Goal: Task Accomplishment & Management: Manage account settings

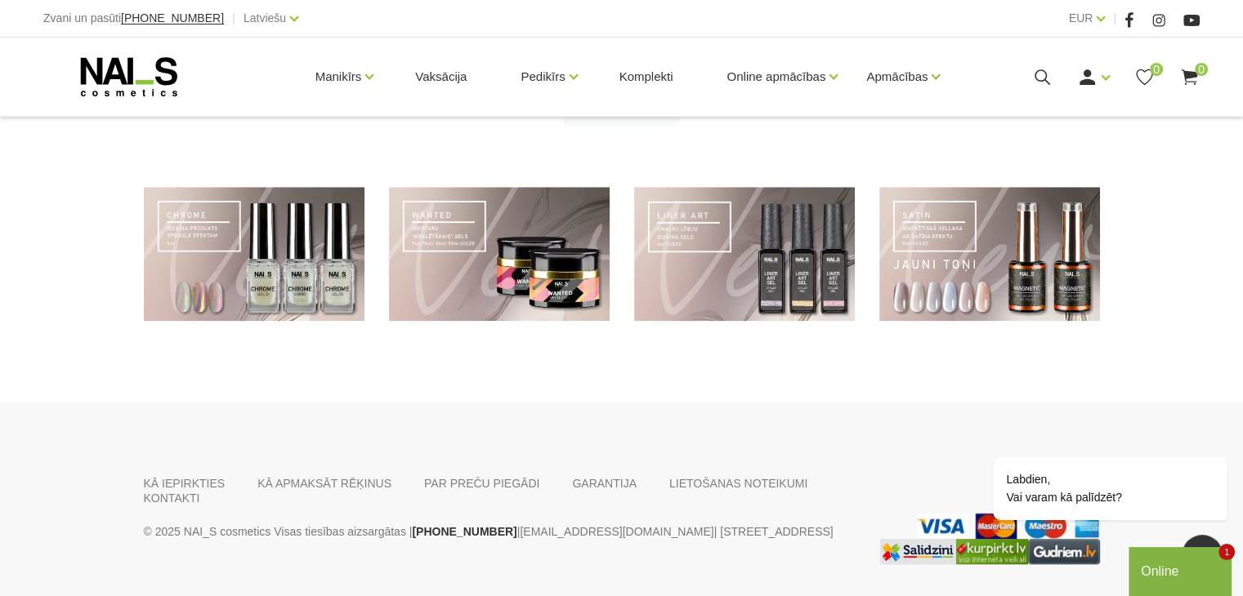
scroll to position [1242, 0]
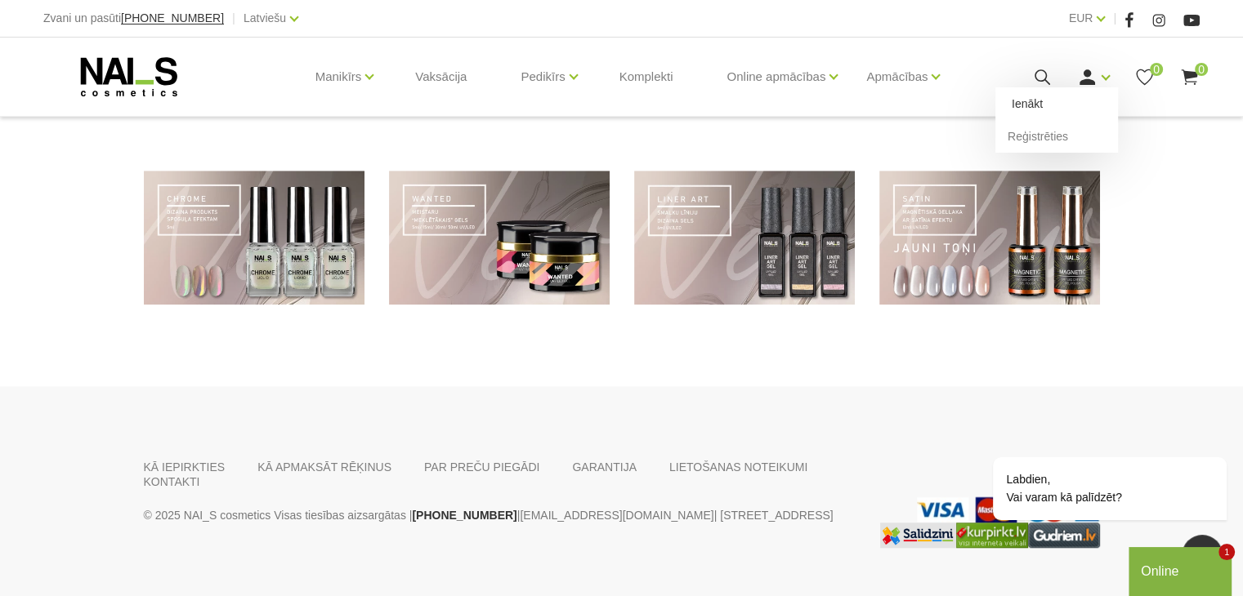
click at [1038, 96] on link "Ienākt" at bounding box center [1056, 103] width 123 height 33
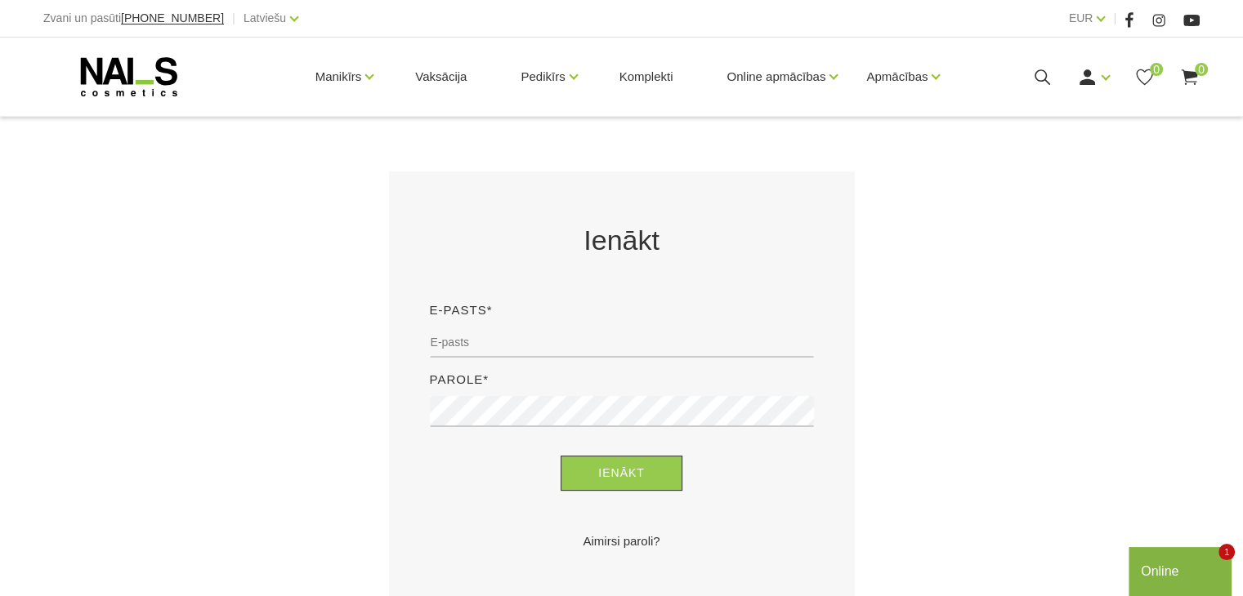
scroll to position [261, 0]
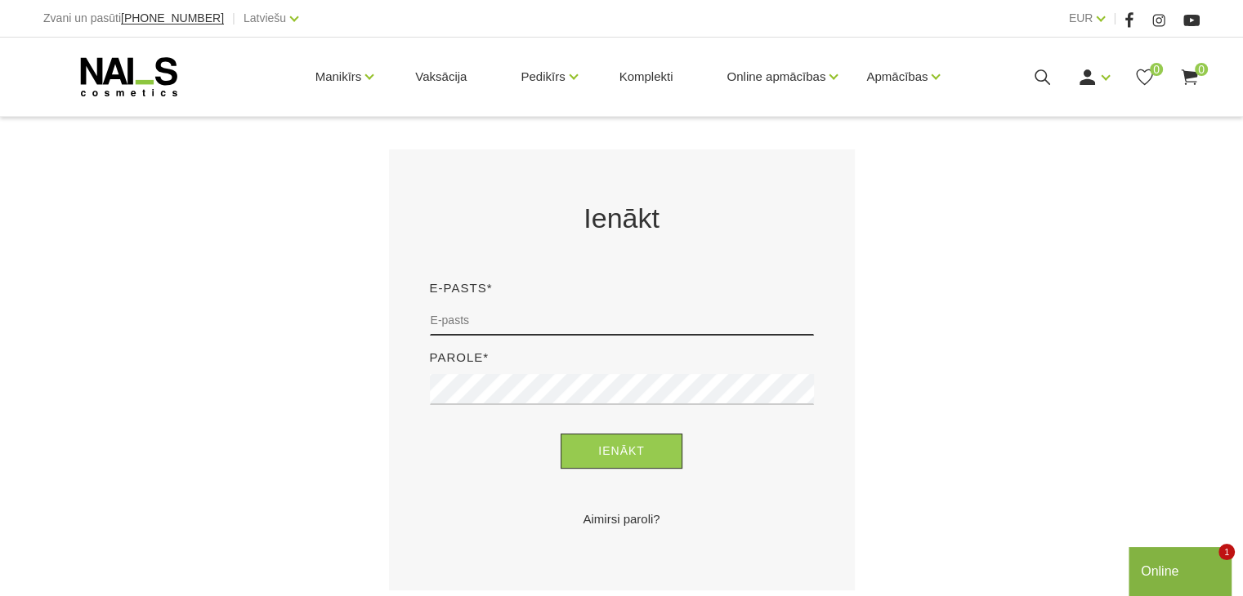
type input "v"
click at [595, 316] on input "email" at bounding box center [622, 320] width 384 height 31
type input "vitamartinsone3@inbox.lv"
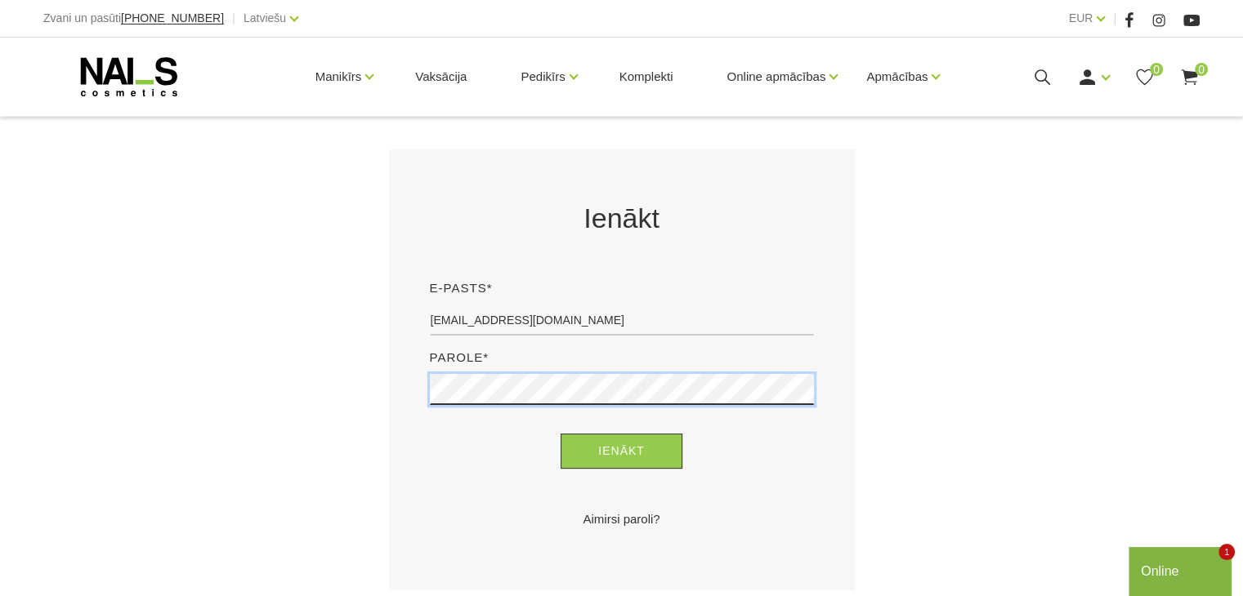
click at [560, 434] on button "Ienākt" at bounding box center [621, 451] width 122 height 35
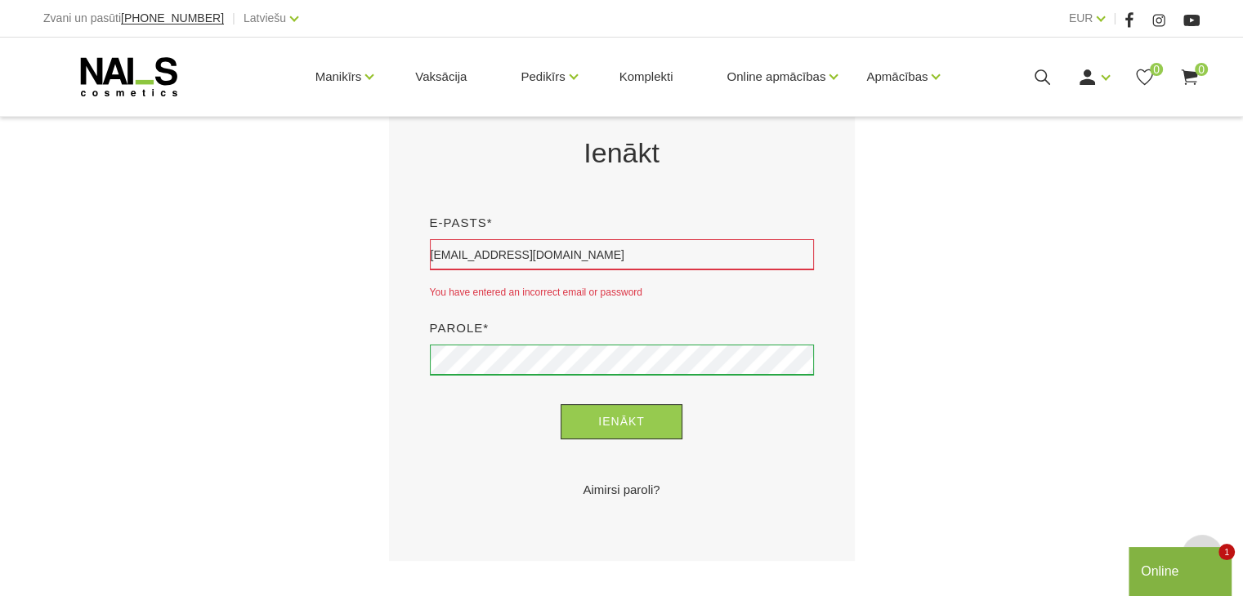
scroll to position [359, 0]
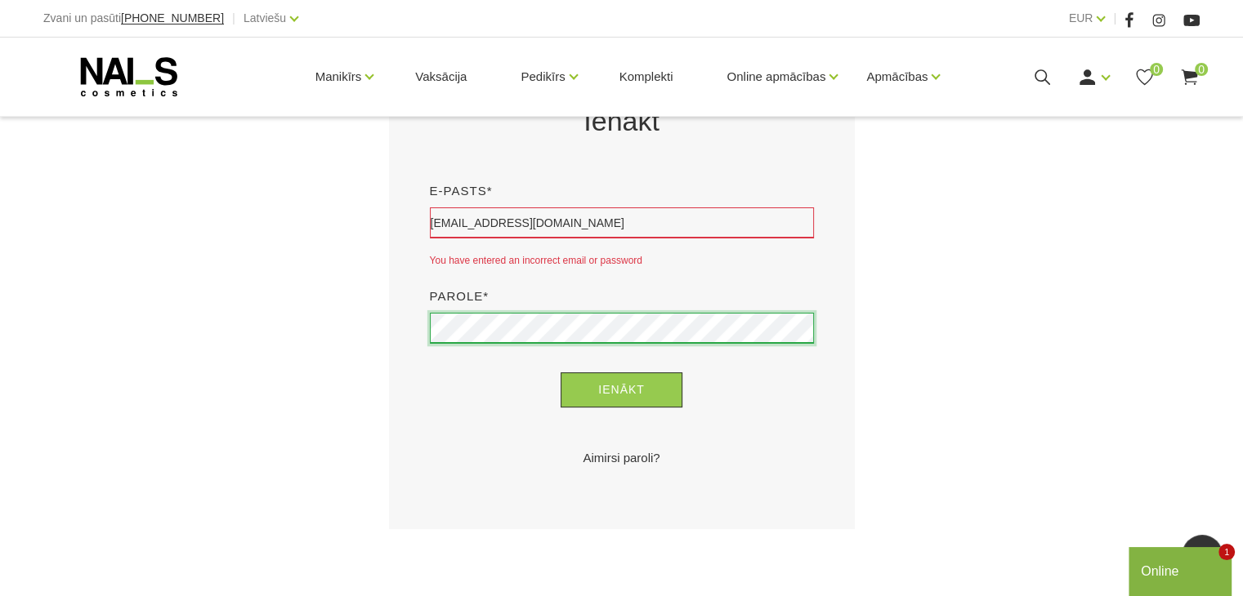
click at [560, 373] on button "Ienākt" at bounding box center [621, 390] width 122 height 35
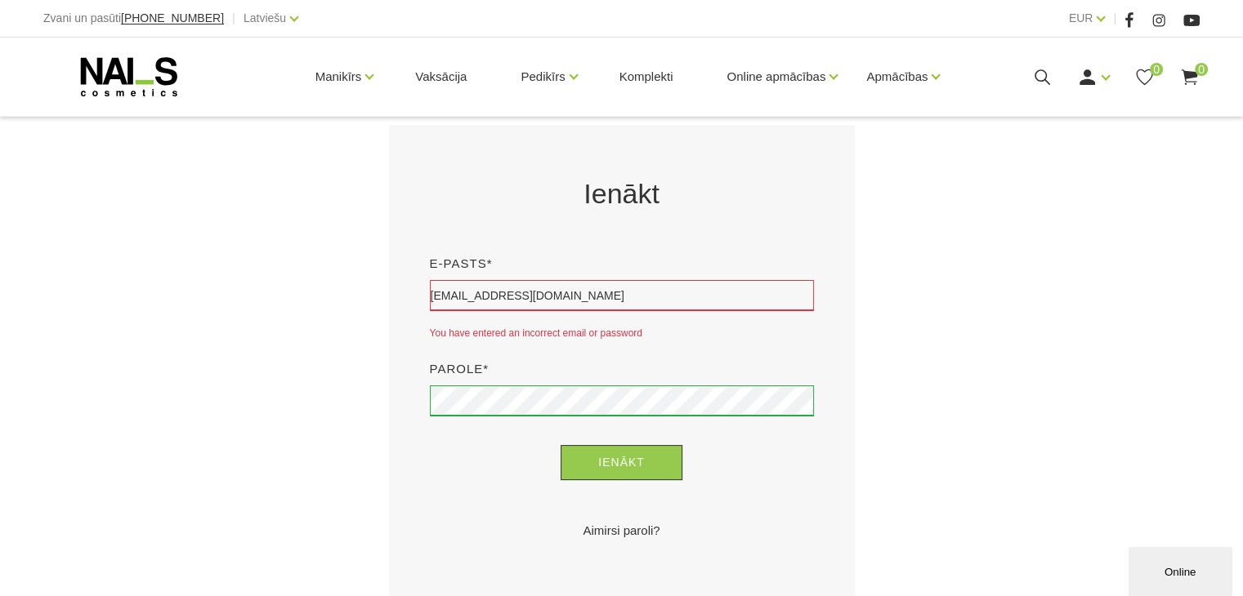
scroll to position [294, 0]
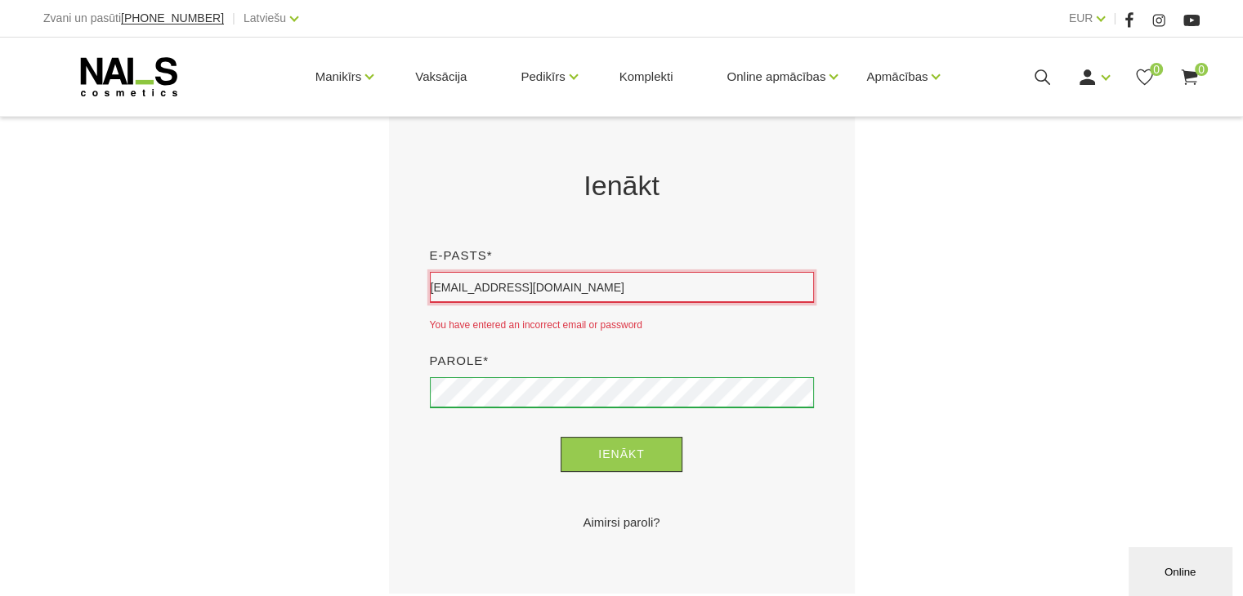
click at [601, 285] on input "vitamartinsone3@inbox.lv" at bounding box center [622, 287] width 384 height 31
type input "v"
click at [645, 282] on input "vitamartinsone3@inbox.lv" at bounding box center [622, 287] width 384 height 31
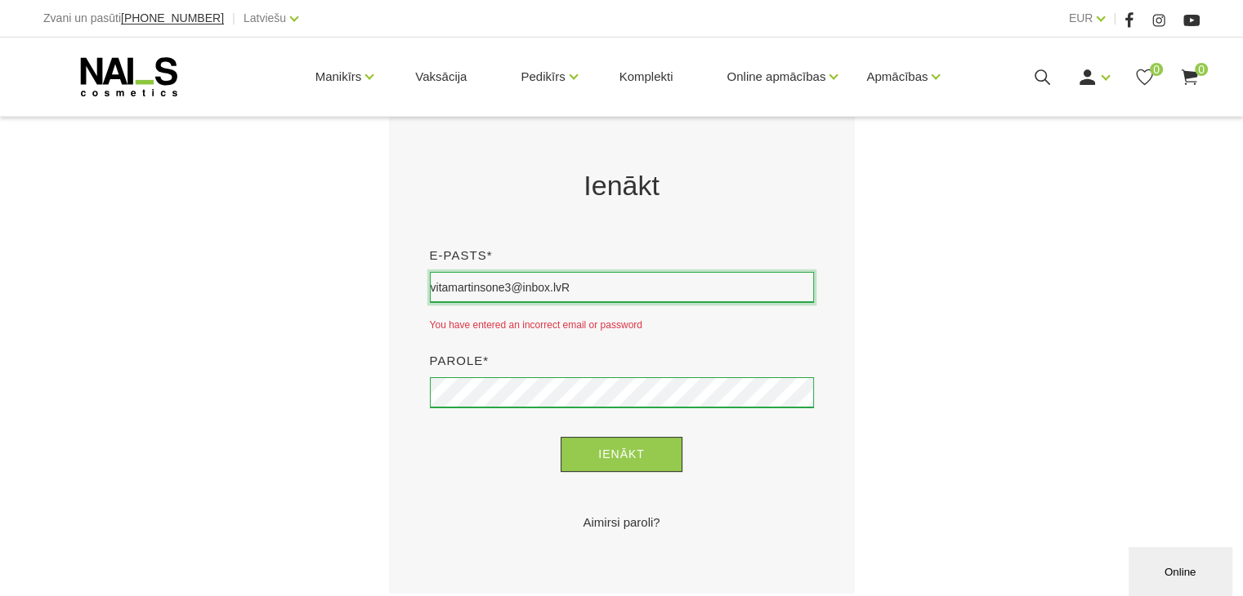
type input "vitamartinsone3@inbox.lv"
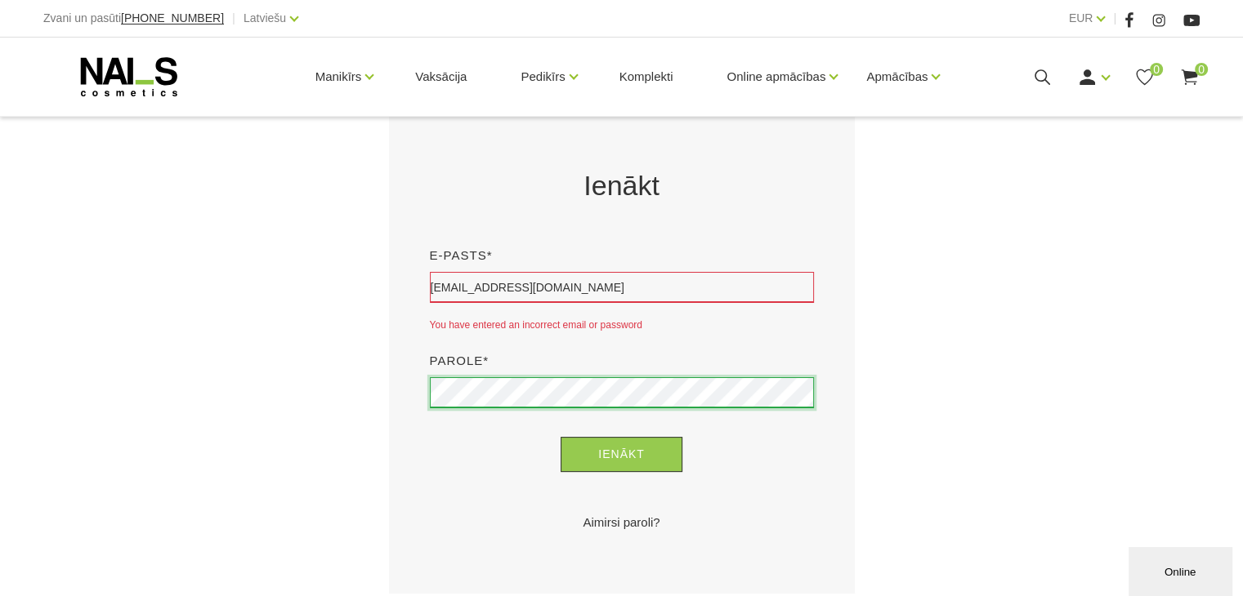
click at [560, 437] on button "Ienākt" at bounding box center [621, 454] width 122 height 35
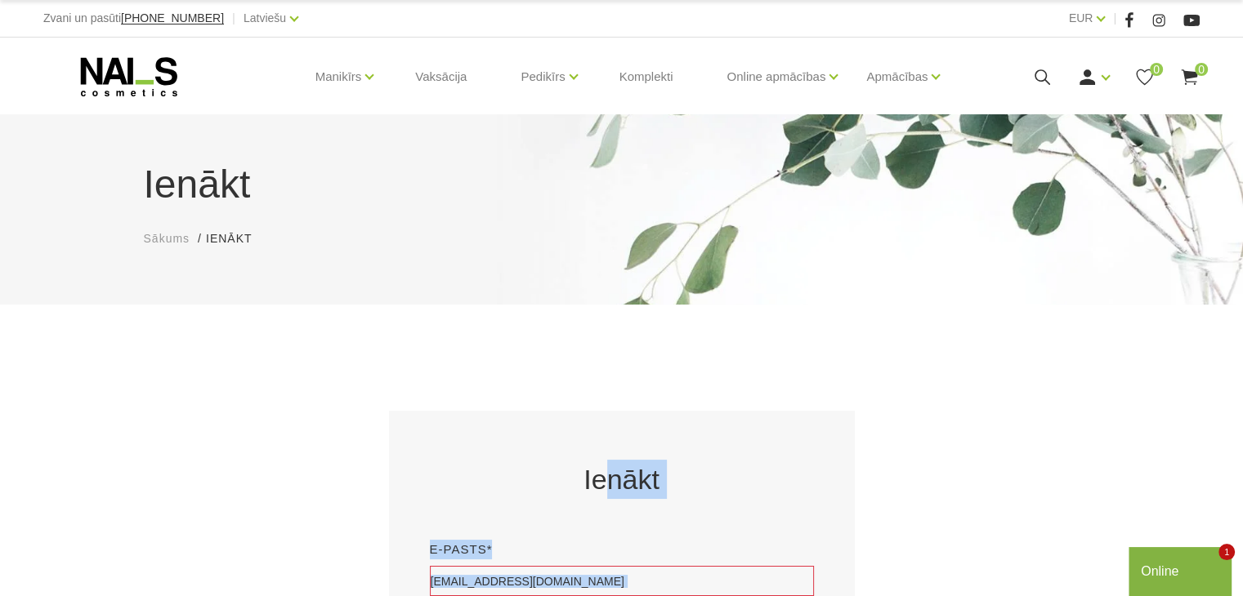
drag, startPoint x: 0, startPoint y: 0, endPoint x: 768, endPoint y: 634, distance: 995.8
click at [768, 596] on html "Zvani un pasūti +37120446646 | Latviešu Latviešu Russian English EUR EUR | Mani…" at bounding box center [621, 298] width 1243 height 596
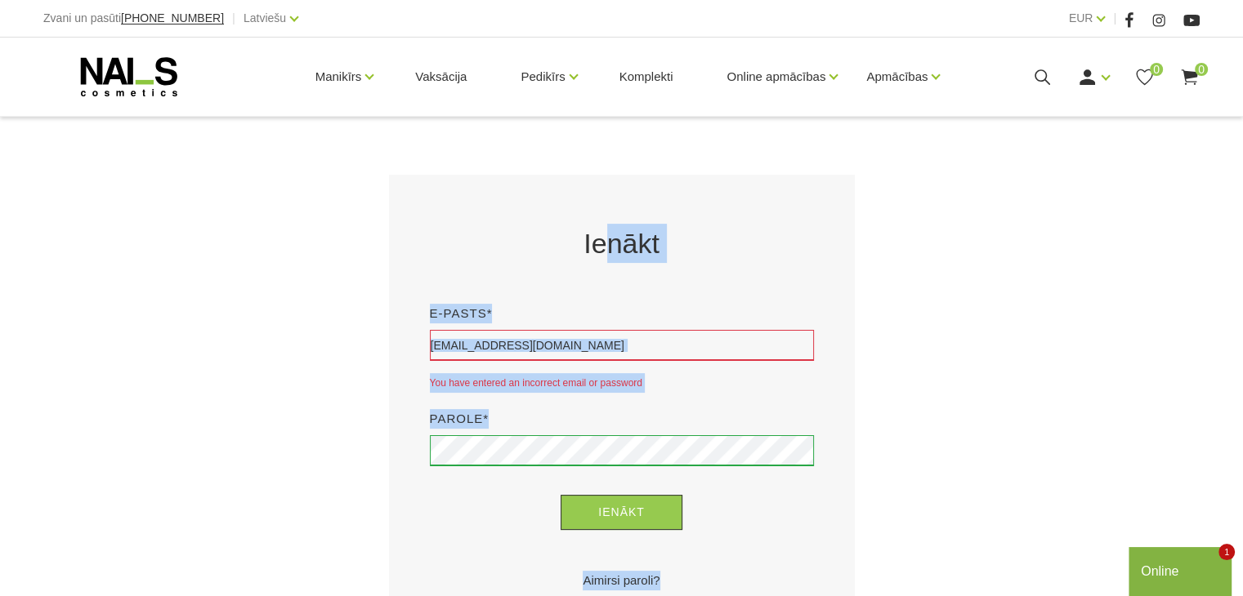
click at [979, 386] on div "Ienākt E-pasts* vitamartinsone3@inbox.lv You have entered an incorrect email or…" at bounding box center [622, 413] width 980 height 477
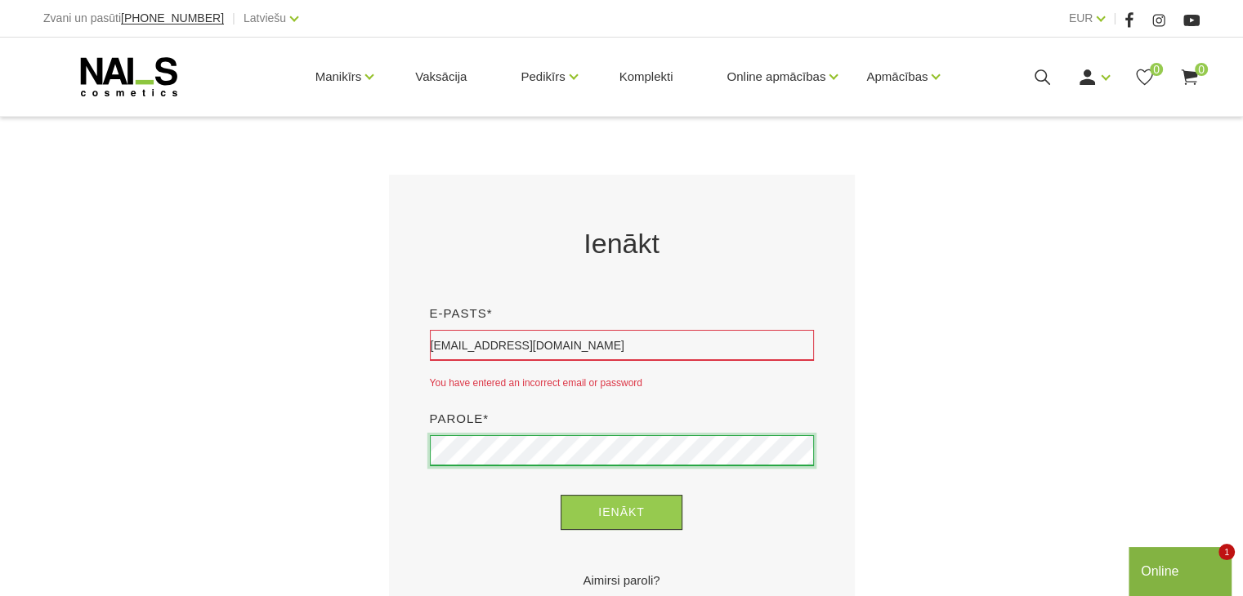
click at [560, 495] on button "Ienākt" at bounding box center [621, 512] width 122 height 35
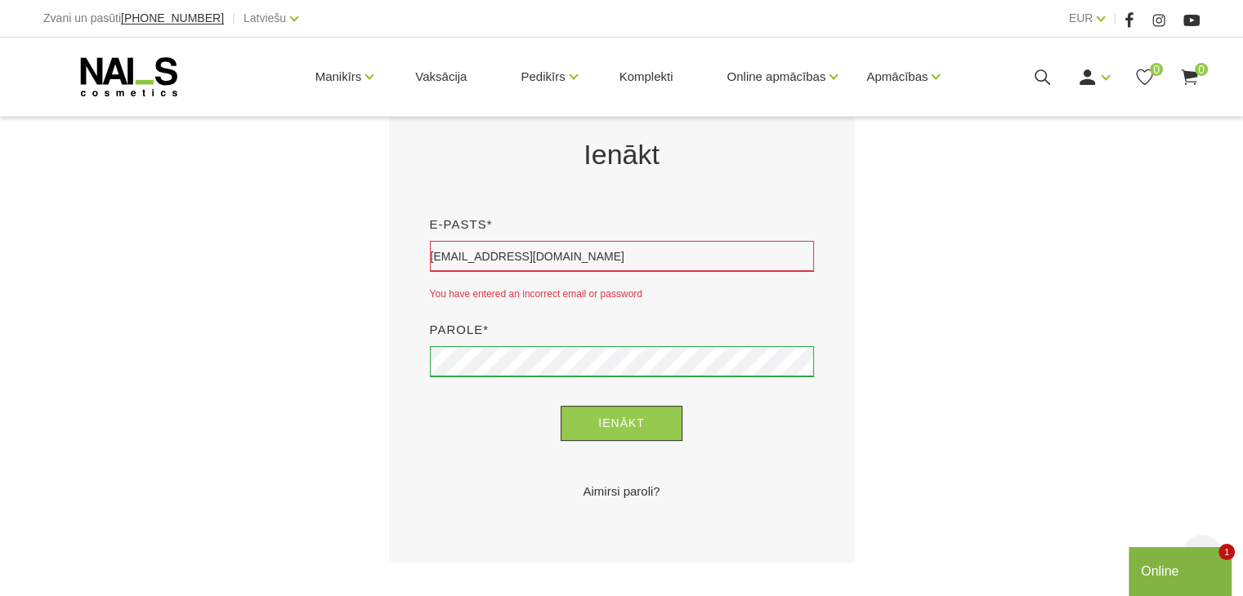
scroll to position [359, 0]
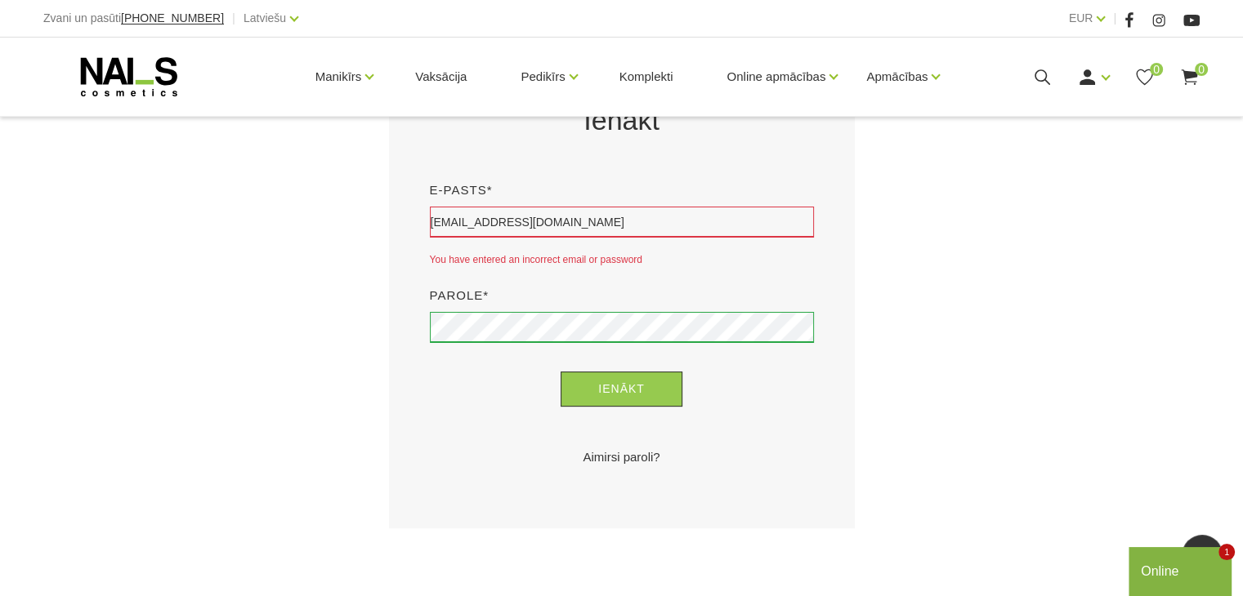
click at [630, 457] on link "Aimirsi paroli?" at bounding box center [622, 458] width 384 height 20
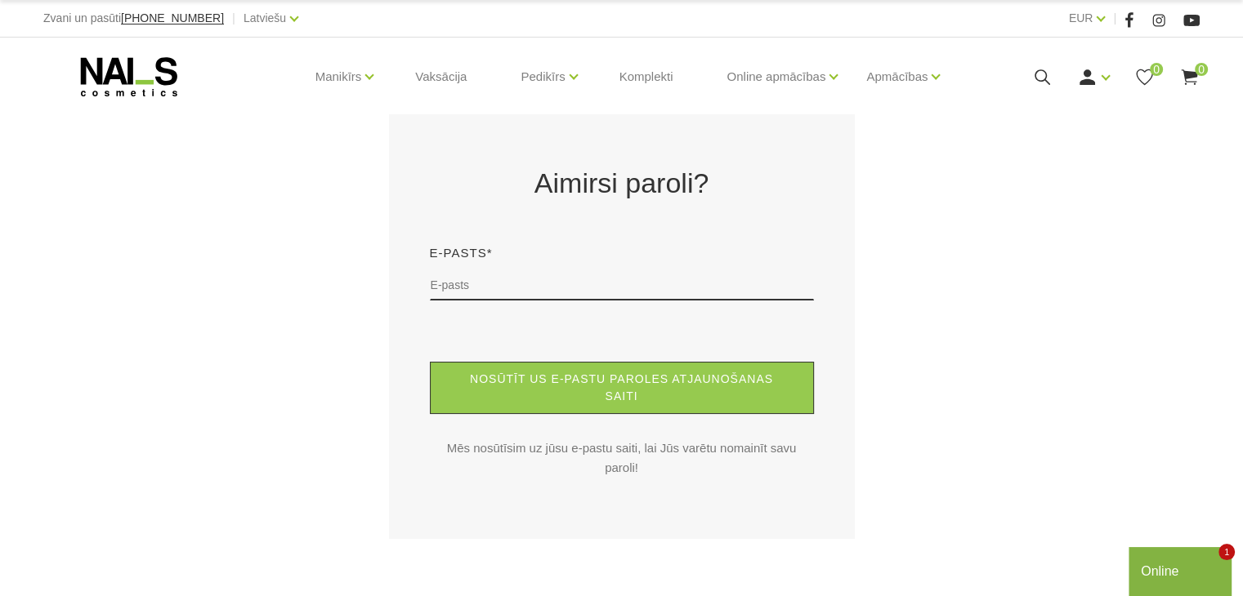
type input "v"
click at [580, 282] on input "text" at bounding box center [622, 285] width 384 height 31
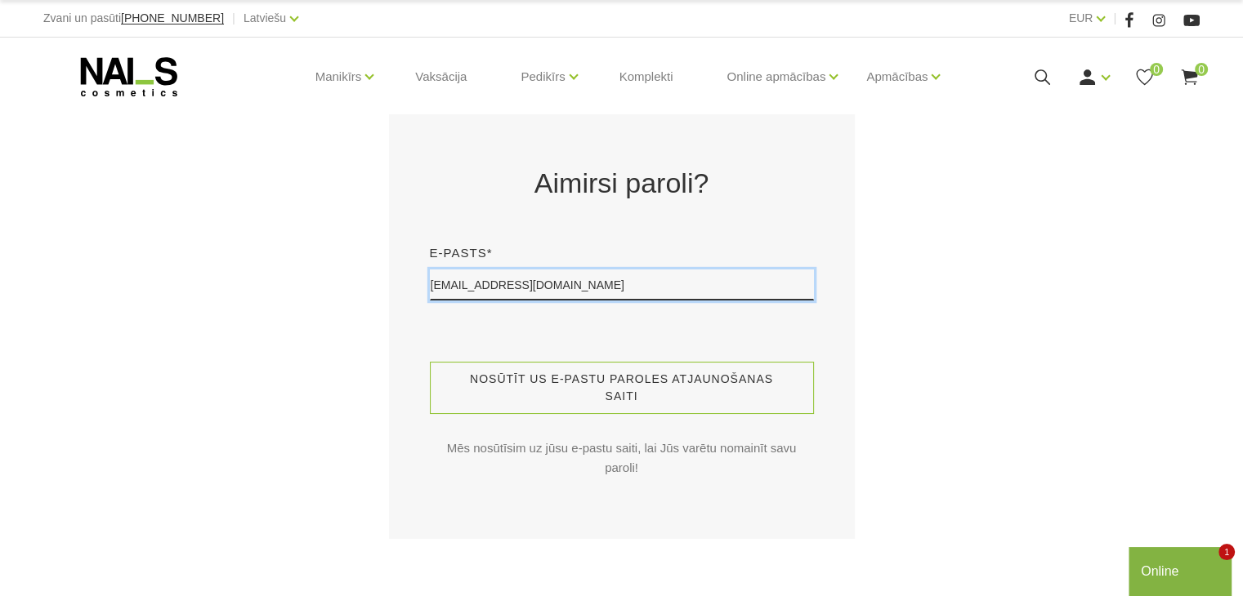
type input "vitamartinsone3@inbox.lv"
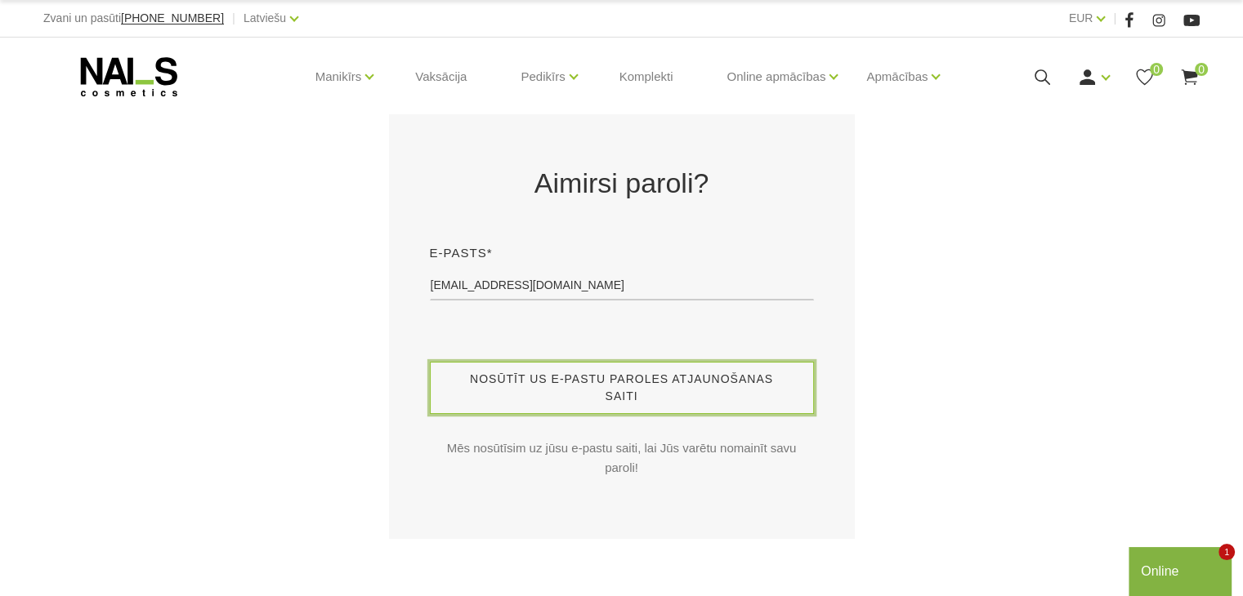
click at [605, 382] on button "Nosūtīt us e-pastu paroles atjaunošanas saiti" at bounding box center [622, 388] width 384 height 52
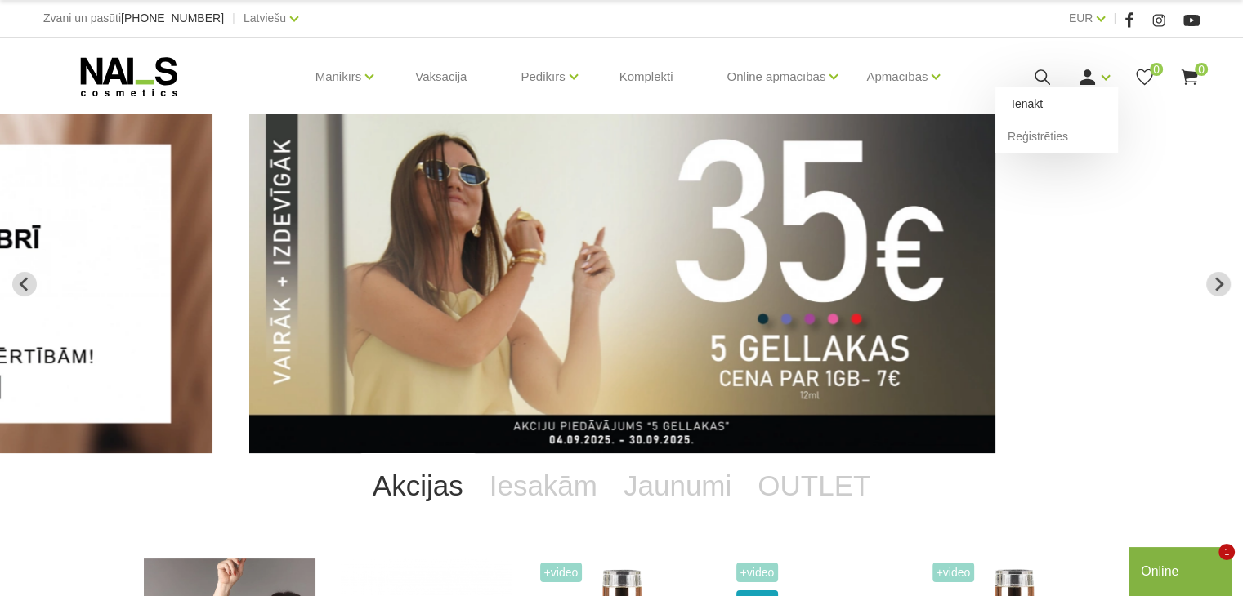
click at [1065, 98] on link "Ienākt" at bounding box center [1056, 103] width 123 height 33
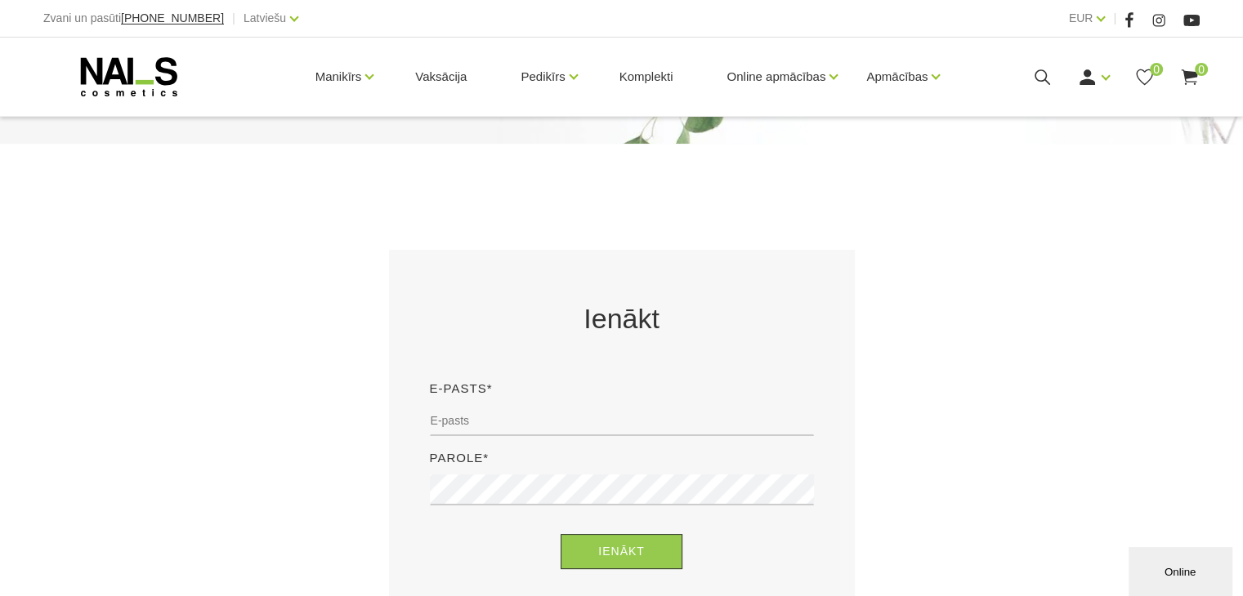
scroll to position [196, 0]
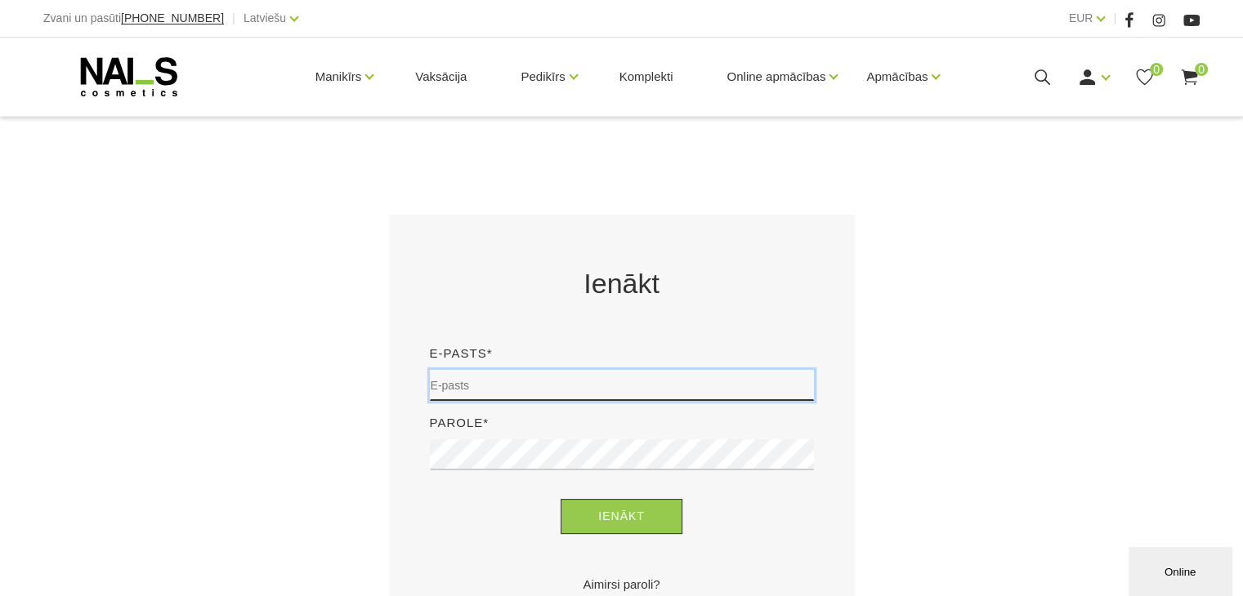
click at [705, 375] on input "email" at bounding box center [622, 385] width 384 height 31
type input "[EMAIL_ADDRESS][DOMAIN_NAME]"
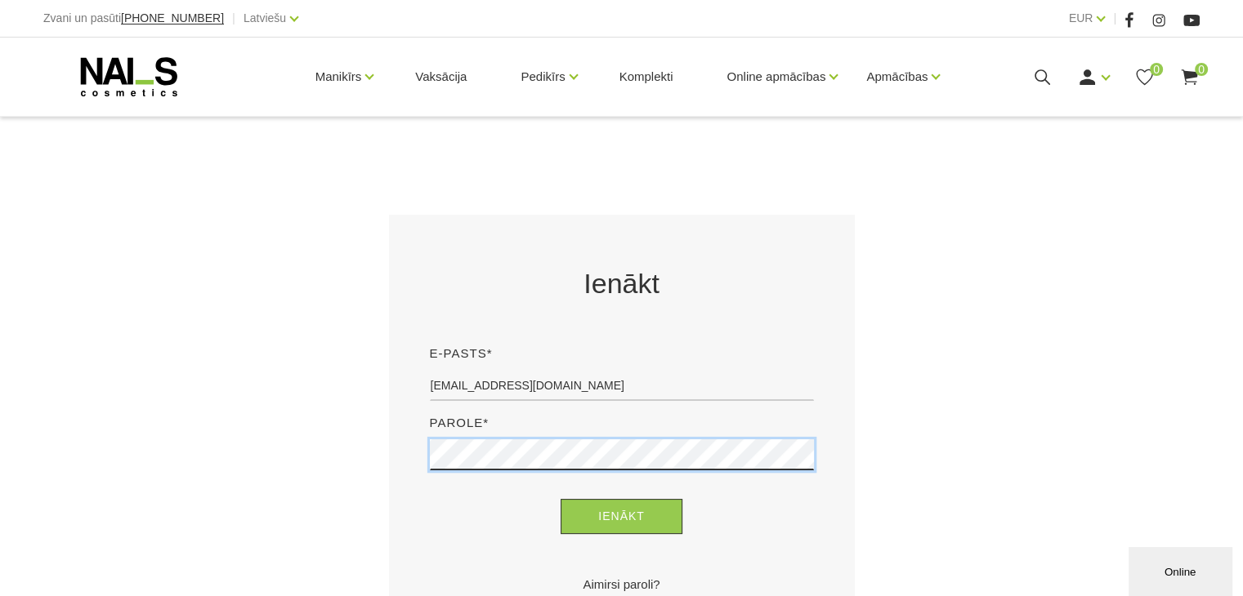
click at [560, 499] on button "Ienākt" at bounding box center [621, 516] width 122 height 35
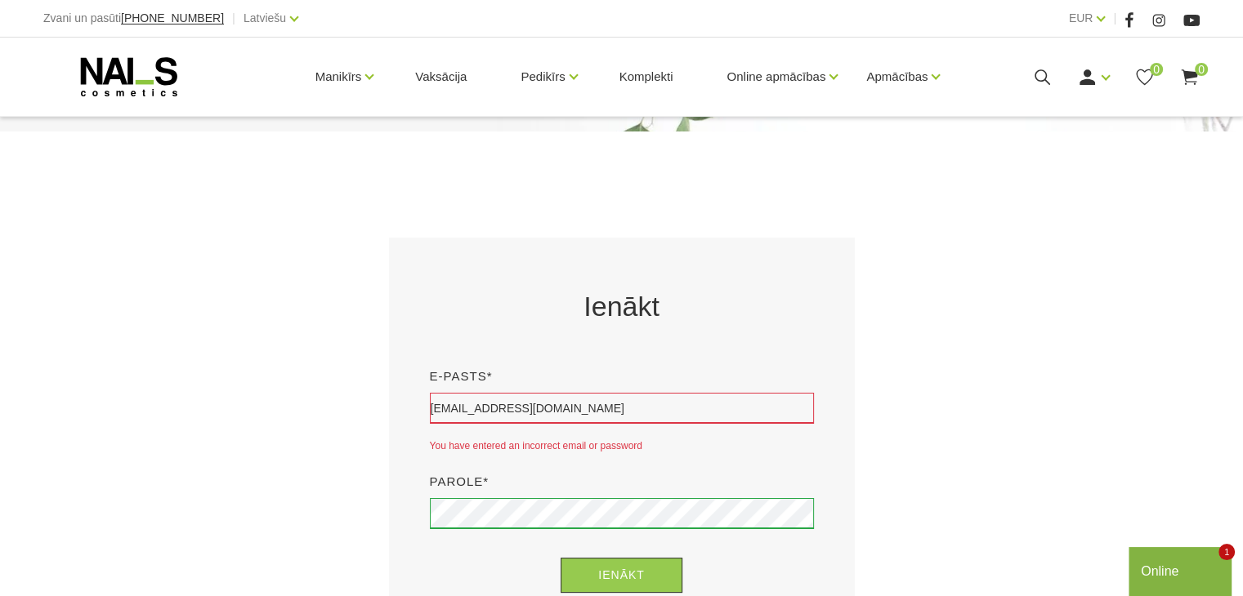
scroll to position [196, 0]
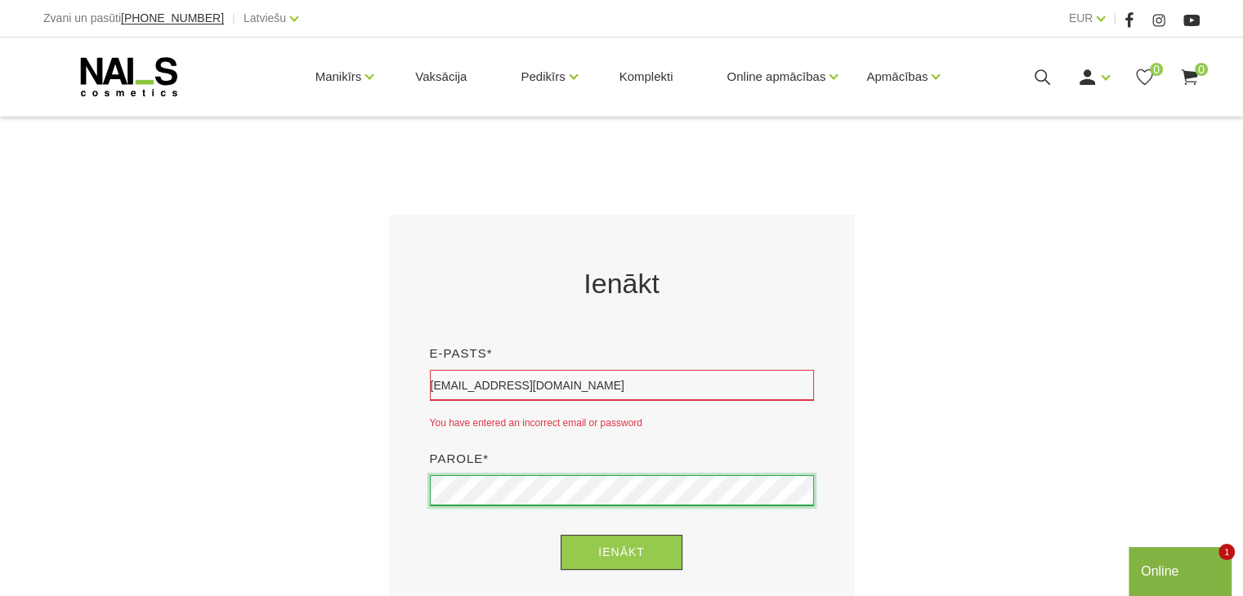
click at [560, 535] on button "Ienākt" at bounding box center [621, 552] width 122 height 35
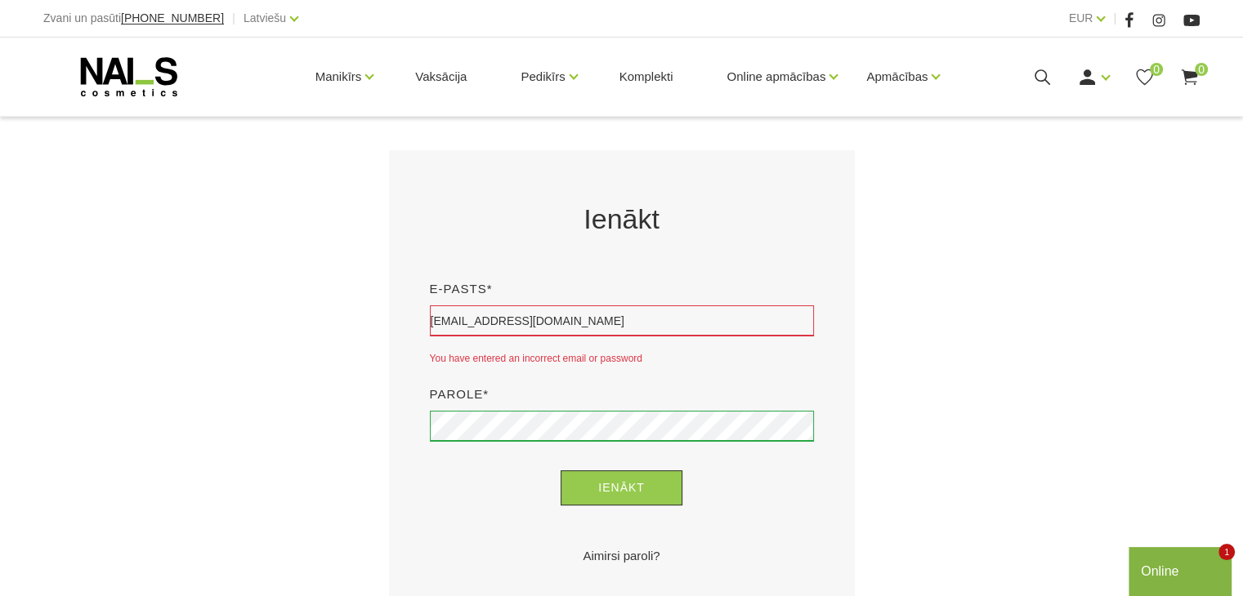
scroll to position [261, 0]
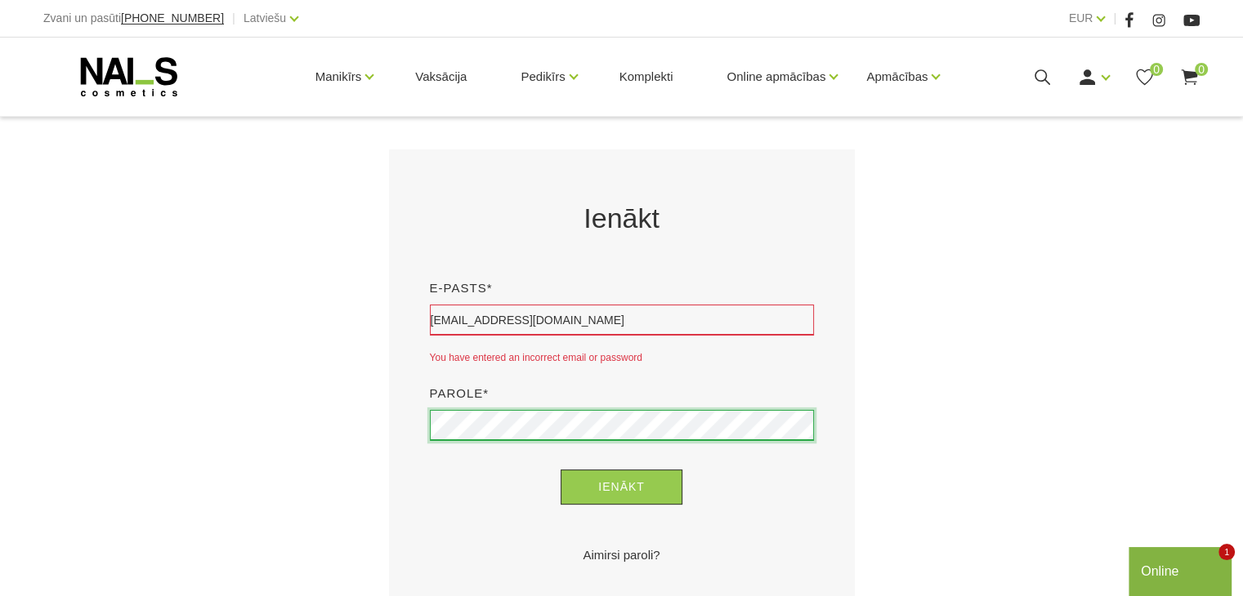
click at [560, 470] on button "Ienākt" at bounding box center [621, 487] width 122 height 35
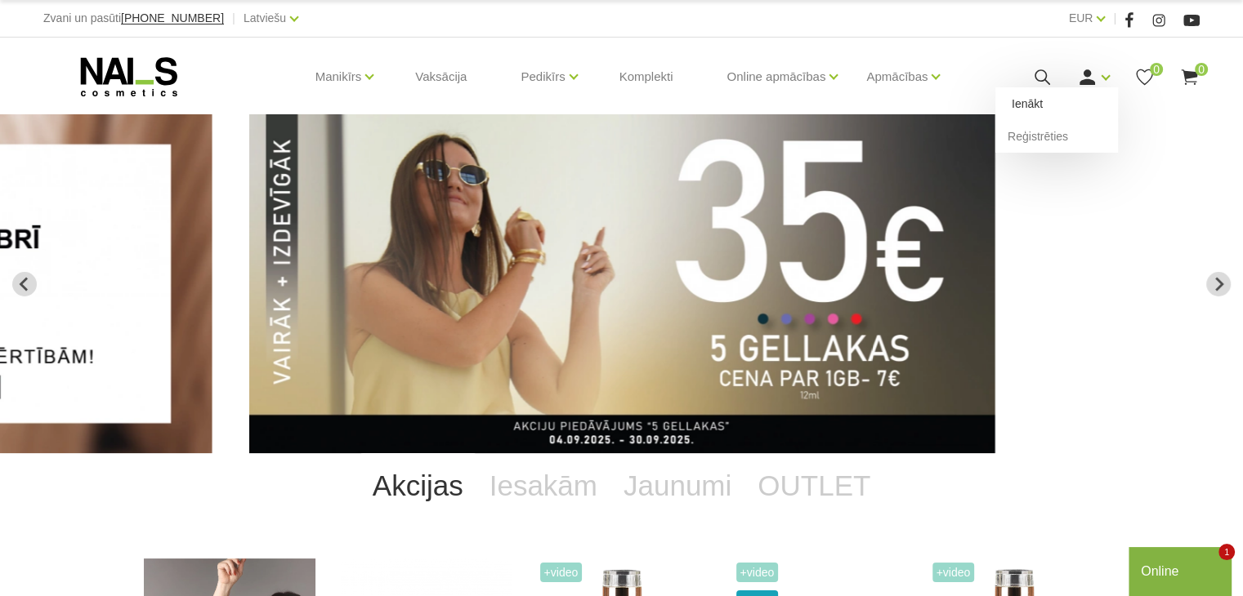
click at [1049, 105] on link "Ienākt" at bounding box center [1056, 103] width 123 height 33
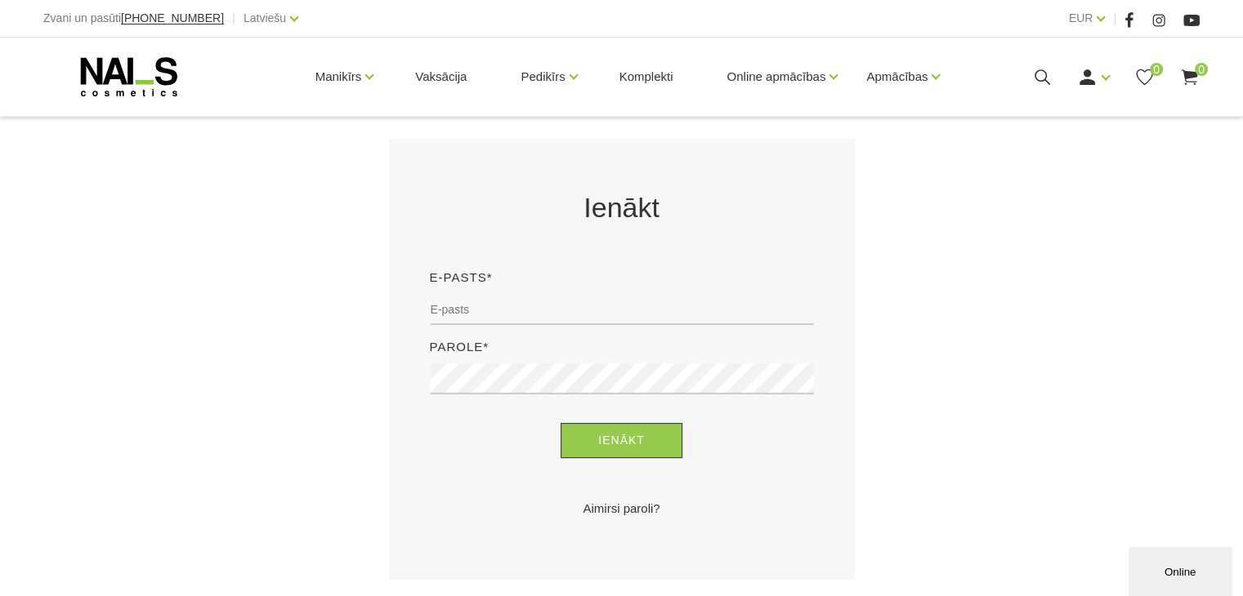
scroll to position [294, 0]
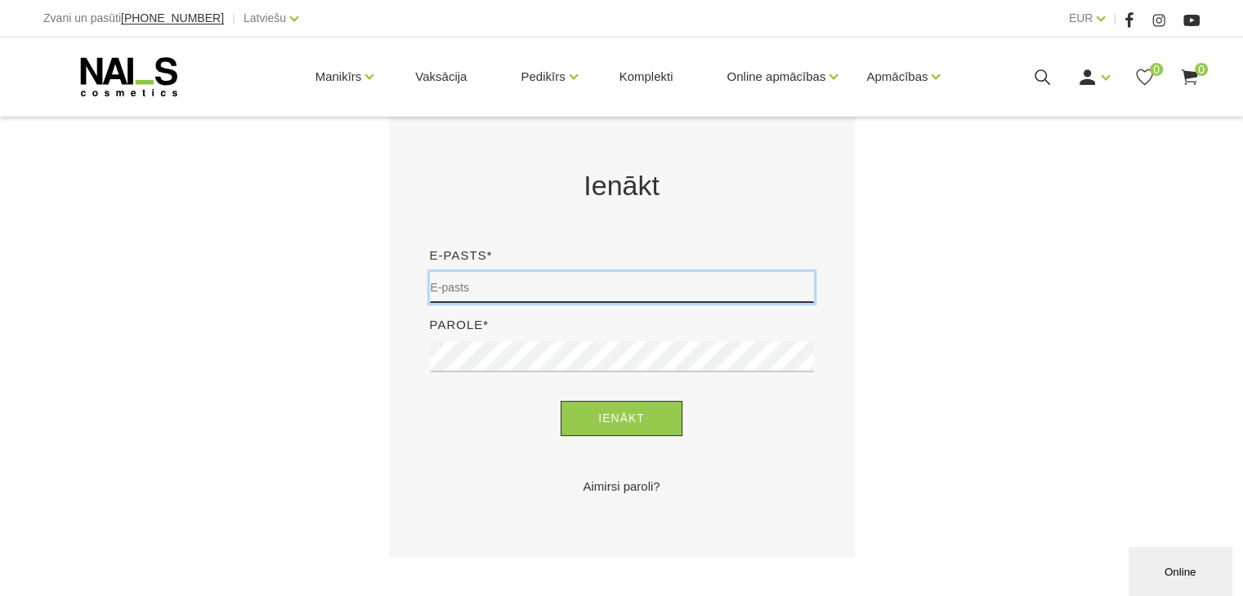
click at [498, 283] on input "email" at bounding box center [622, 287] width 384 height 31
type input "[EMAIL_ADDRESS][DOMAIN_NAME]"
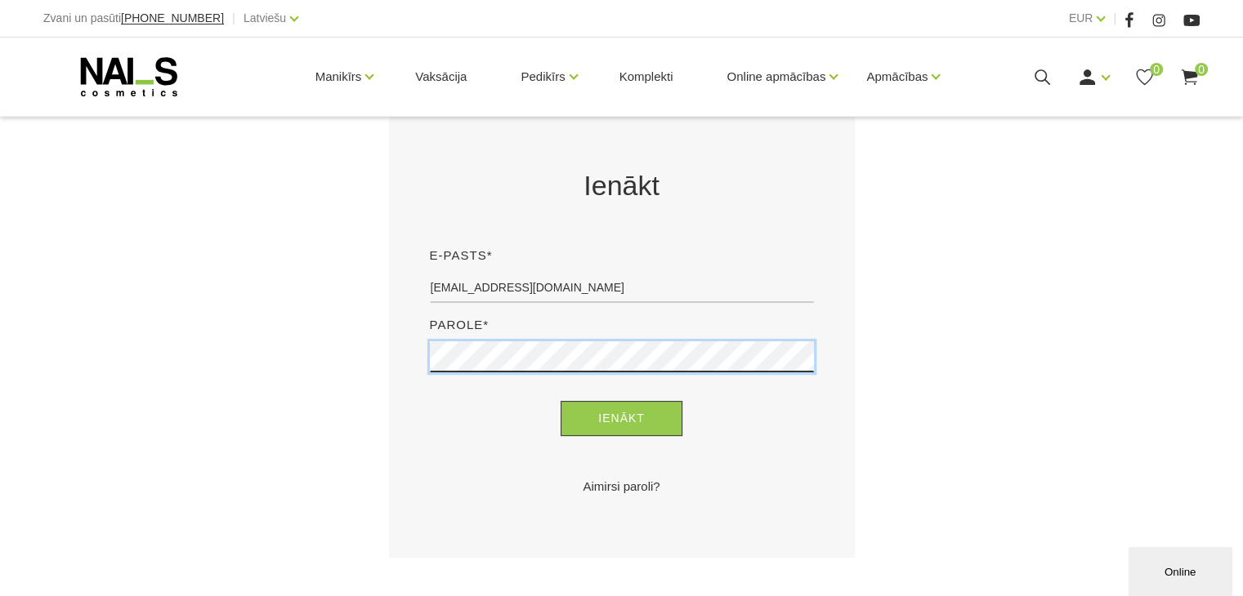
click at [560, 401] on button "Ienākt" at bounding box center [621, 418] width 122 height 35
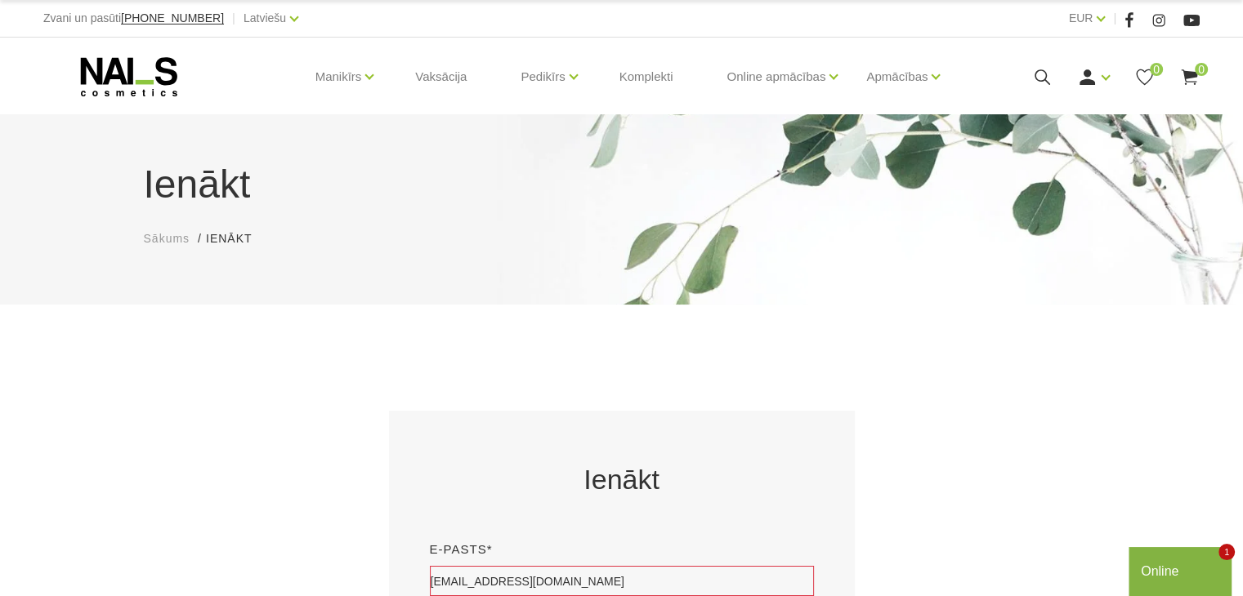
click at [1185, 577] on div "Online" at bounding box center [1179, 572] width 78 height 20
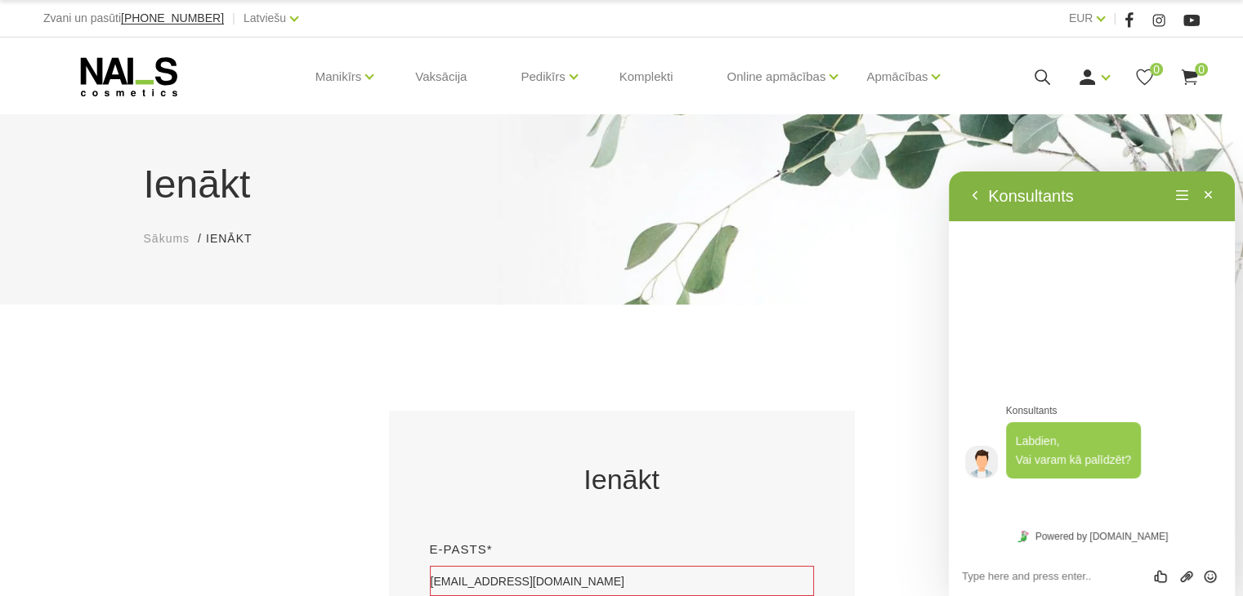
click at [1027, 580] on textarea at bounding box center [1092, 576] width 260 height 13
type textarea "Labrit!"
